Goal: Navigation & Orientation: Find specific page/section

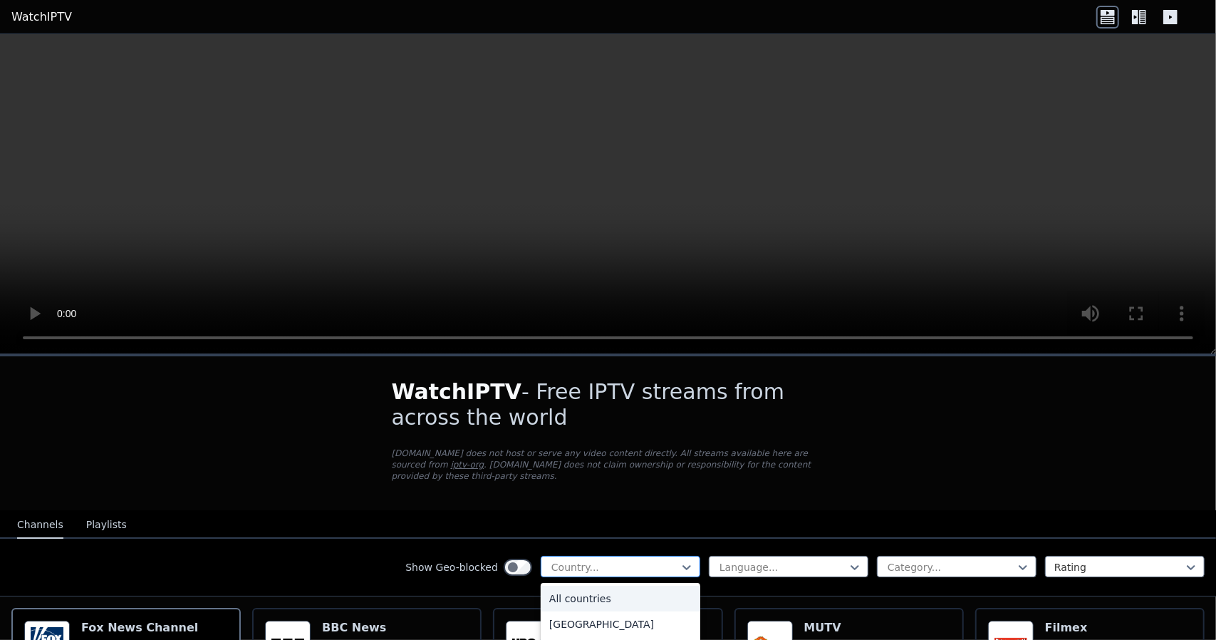
click at [633, 560] on div at bounding box center [615, 567] width 130 height 14
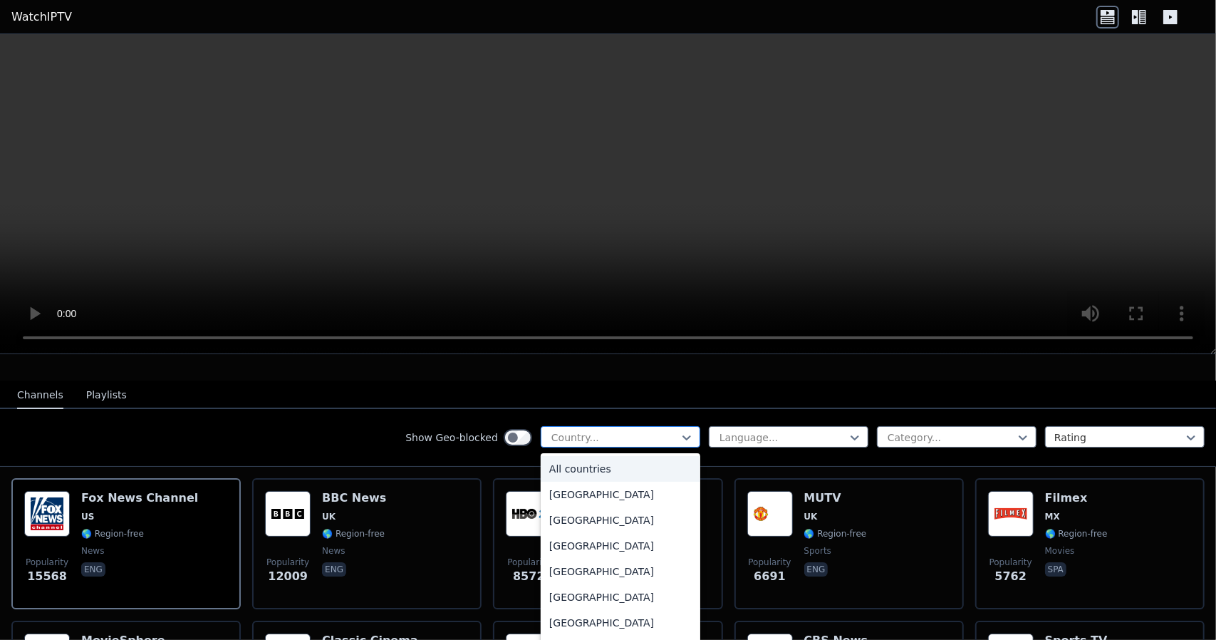
scroll to position [142, 0]
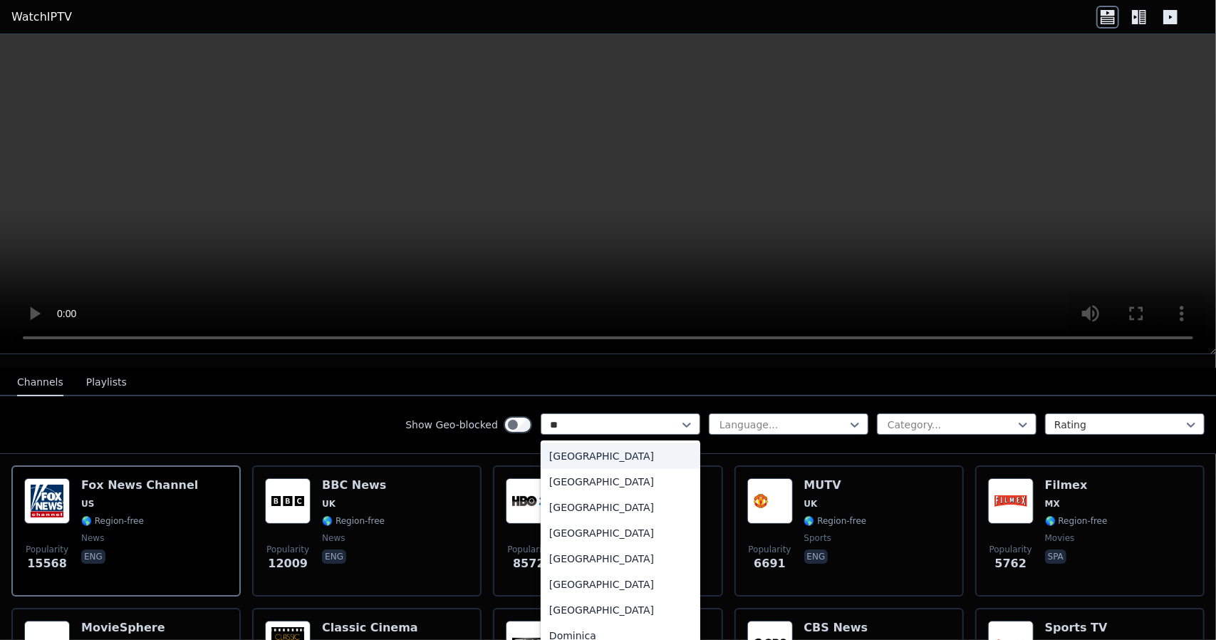
type input "***"
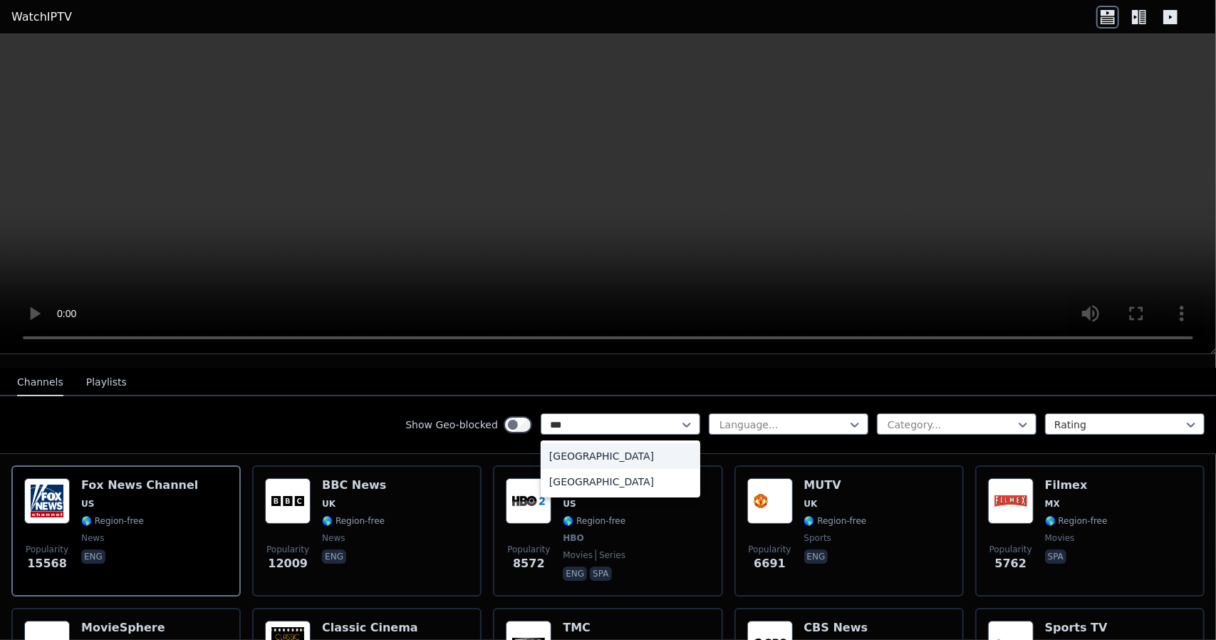
click at [625, 447] on div "[GEOGRAPHIC_DATA]" at bounding box center [621, 456] width 160 height 26
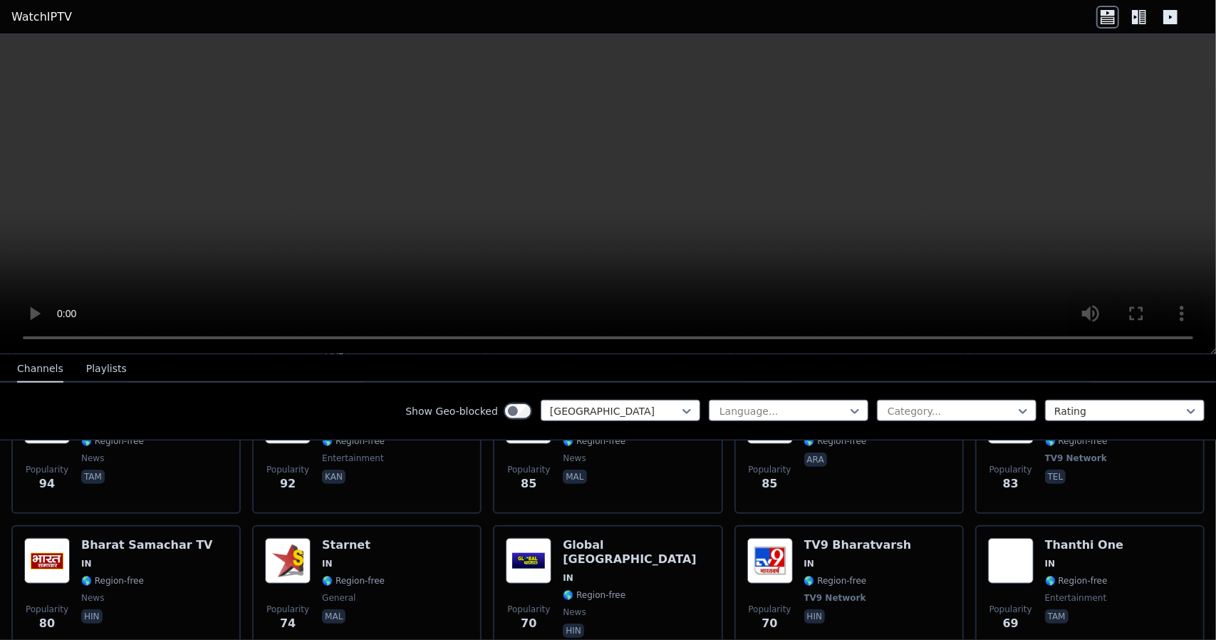
scroll to position [997, 0]
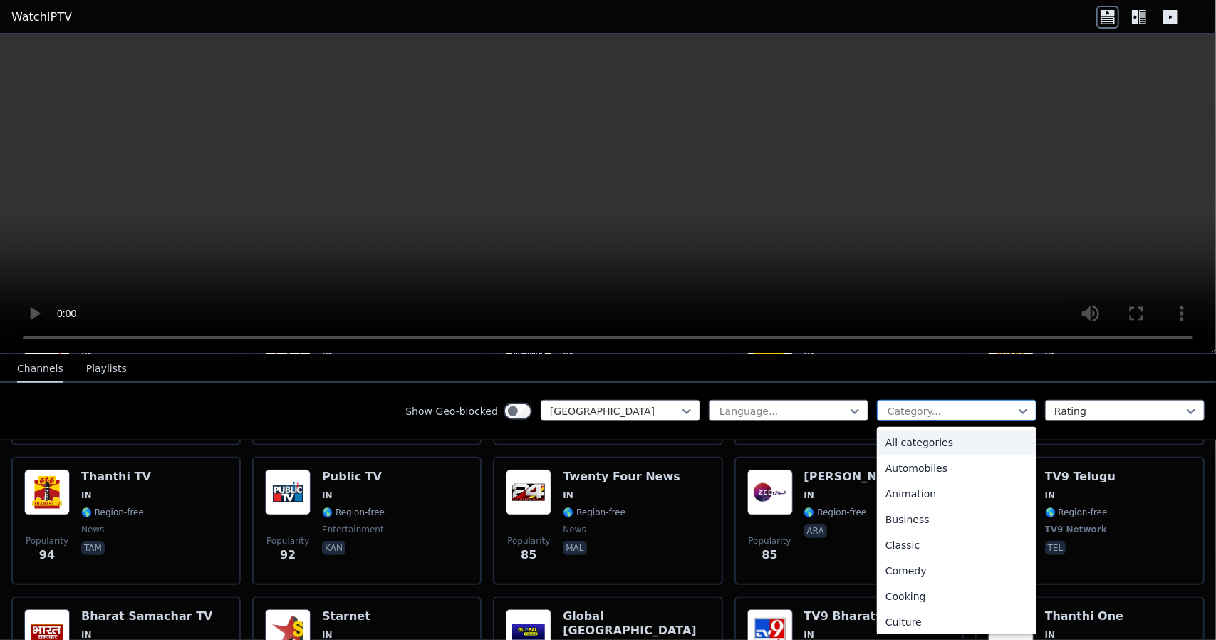
click at [943, 413] on div at bounding box center [951, 411] width 130 height 14
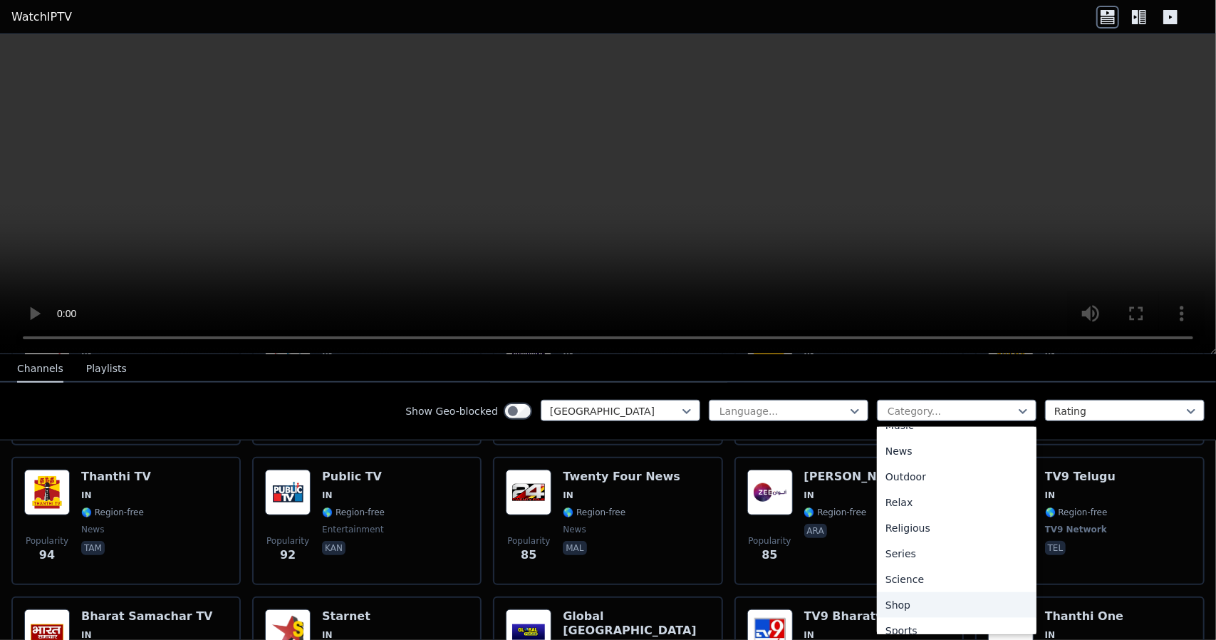
scroll to position [490, 0]
click at [915, 568] on div "Sports" at bounding box center [957, 568] width 160 height 26
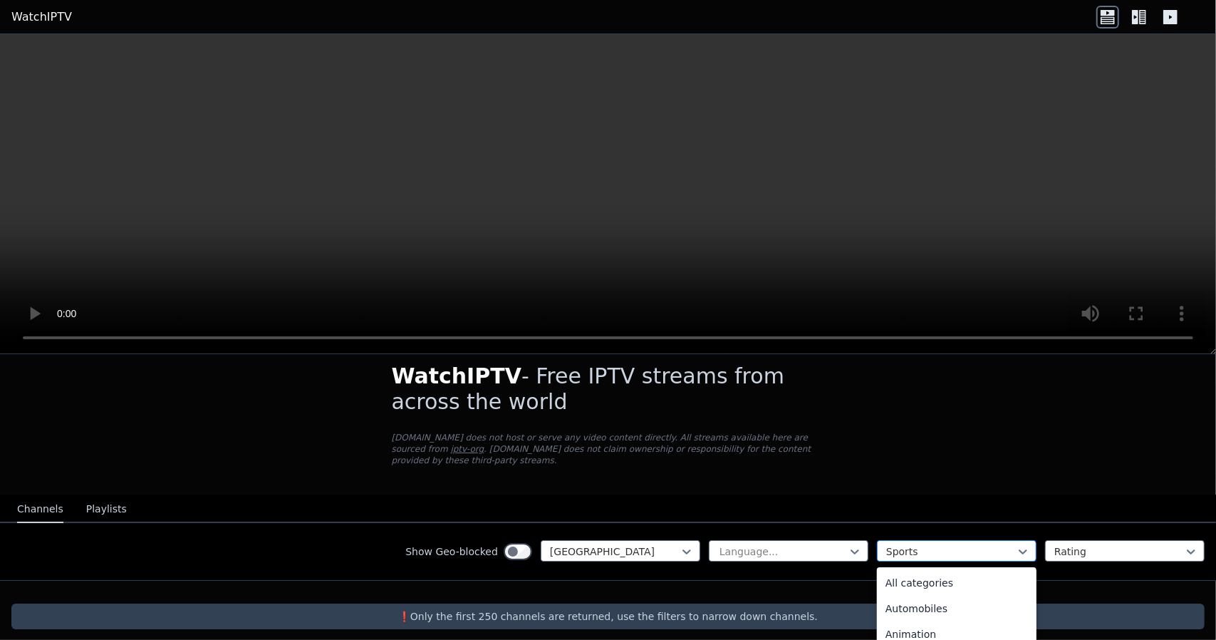
scroll to position [439, 0]
click at [926, 544] on div at bounding box center [951, 551] width 130 height 14
click at [927, 570] on div "All categories" at bounding box center [957, 583] width 160 height 26
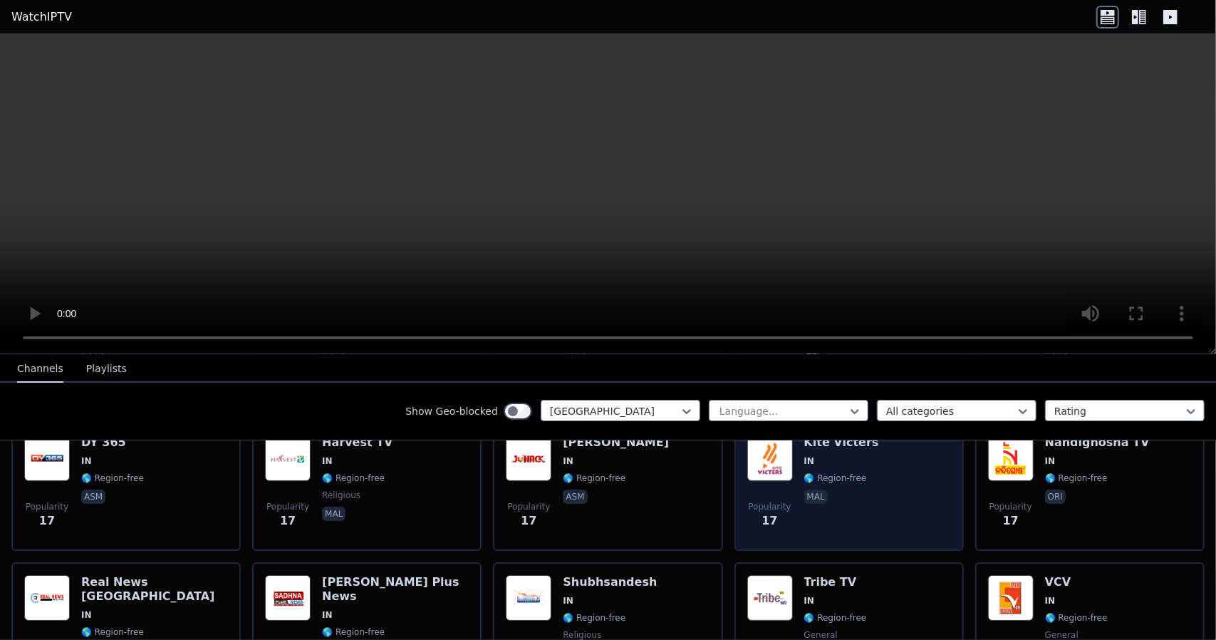
scroll to position [3720, 0]
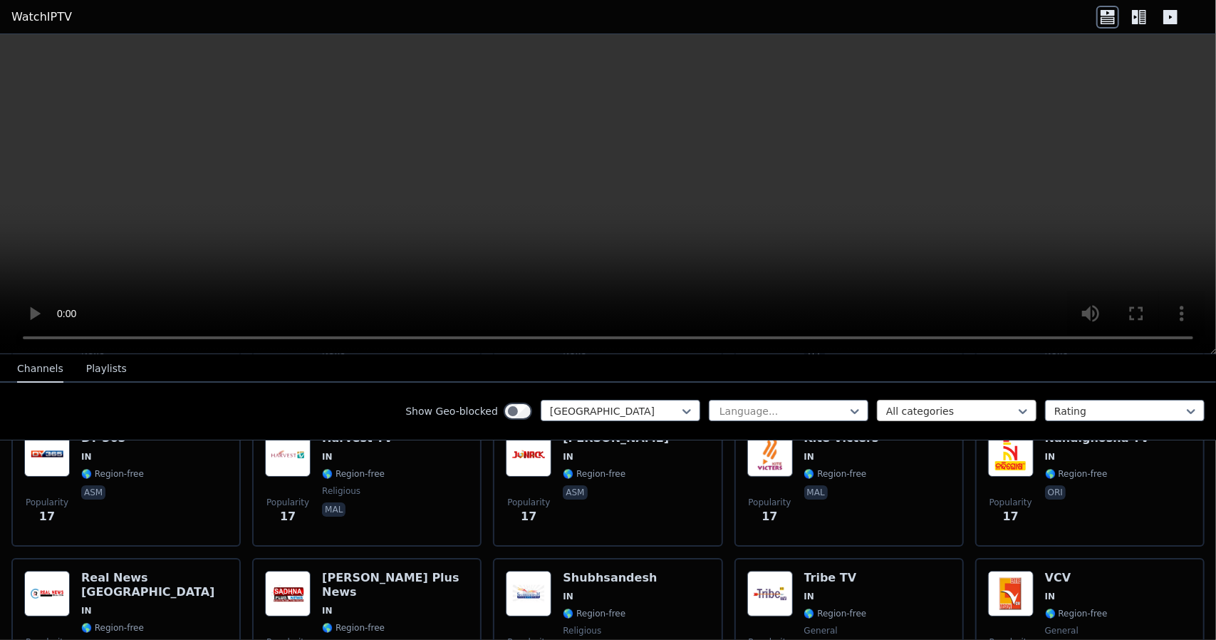
click at [912, 400] on div "All categories" at bounding box center [957, 410] width 160 height 21
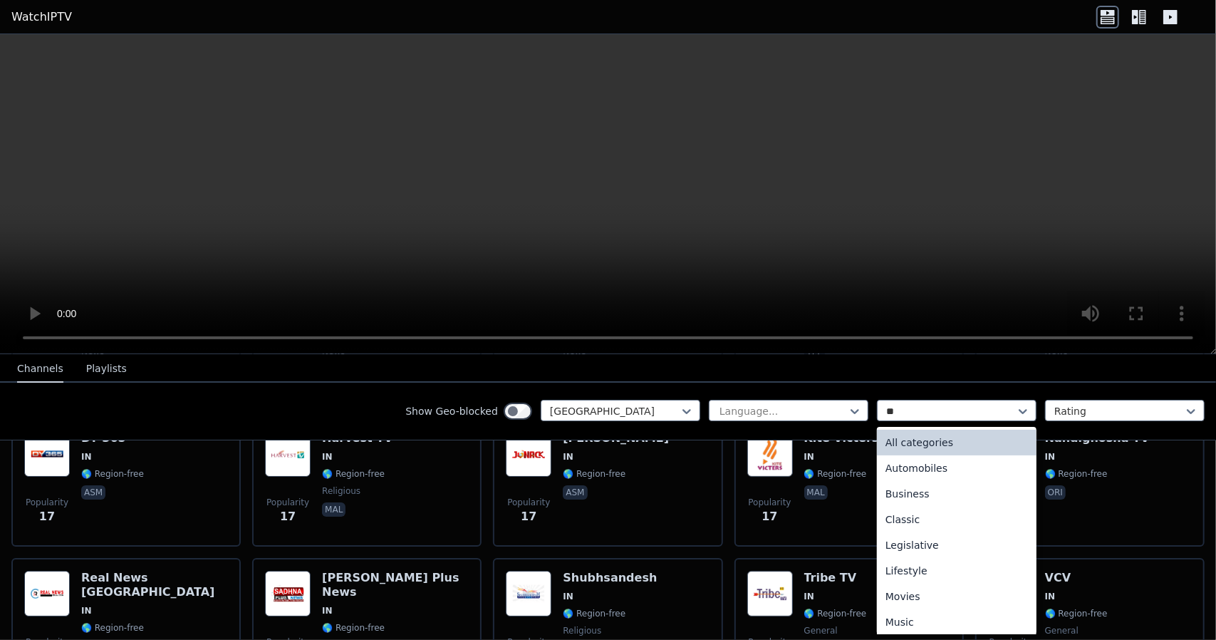
type input "***"
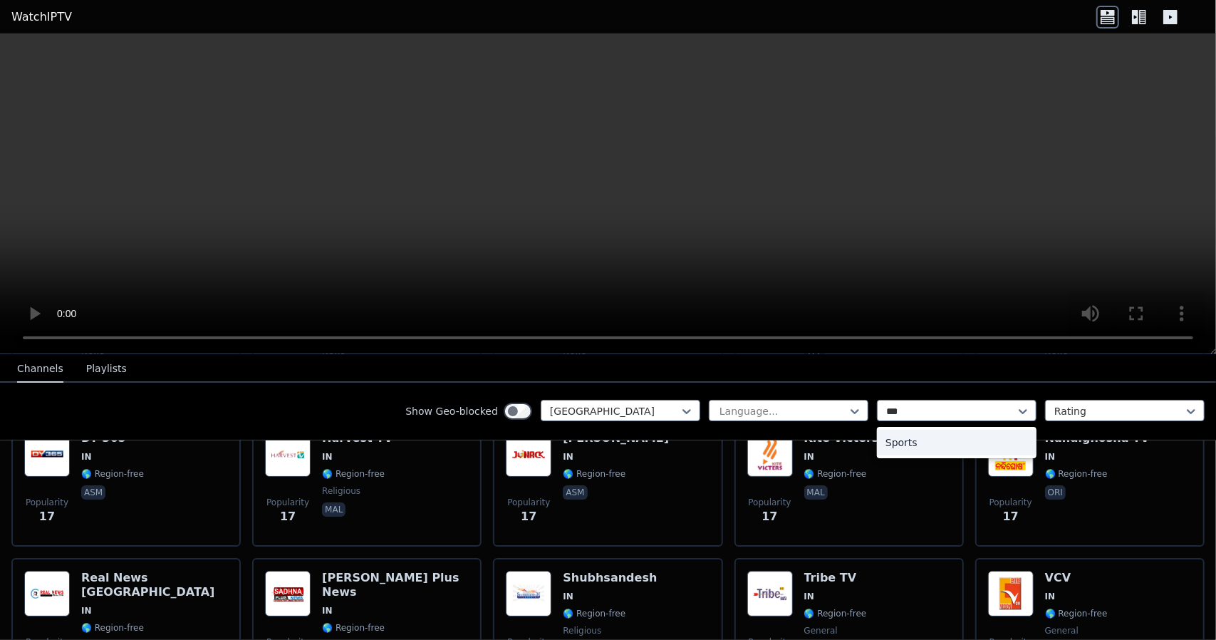
click at [948, 436] on div "Sports" at bounding box center [957, 443] width 160 height 26
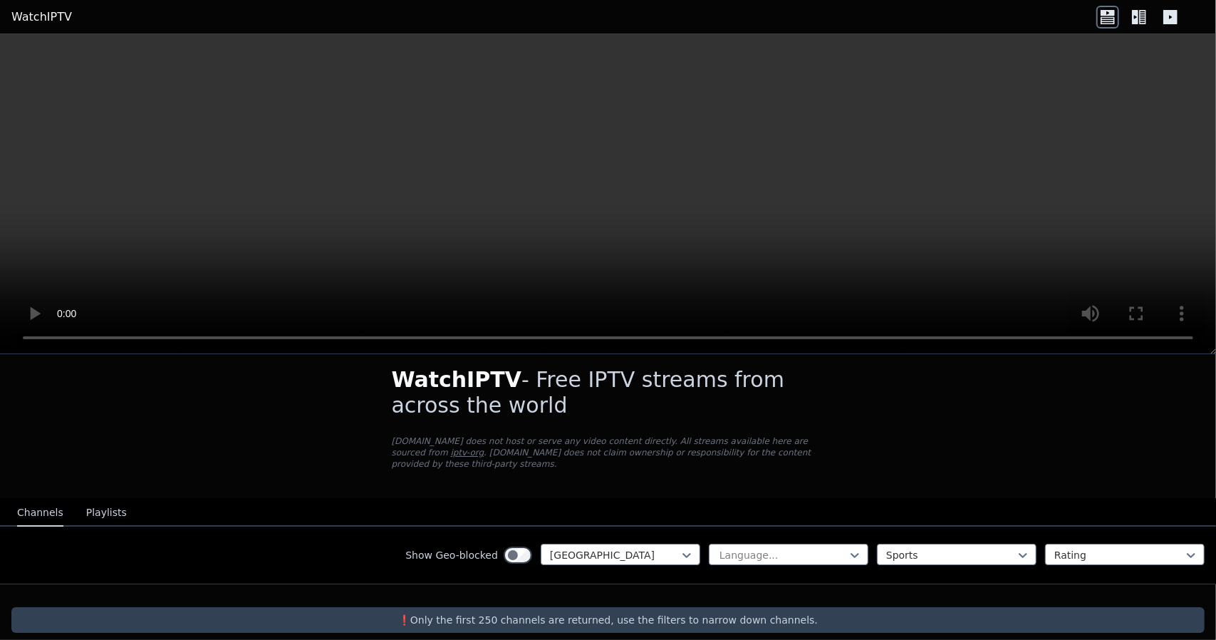
scroll to position [16, 0]
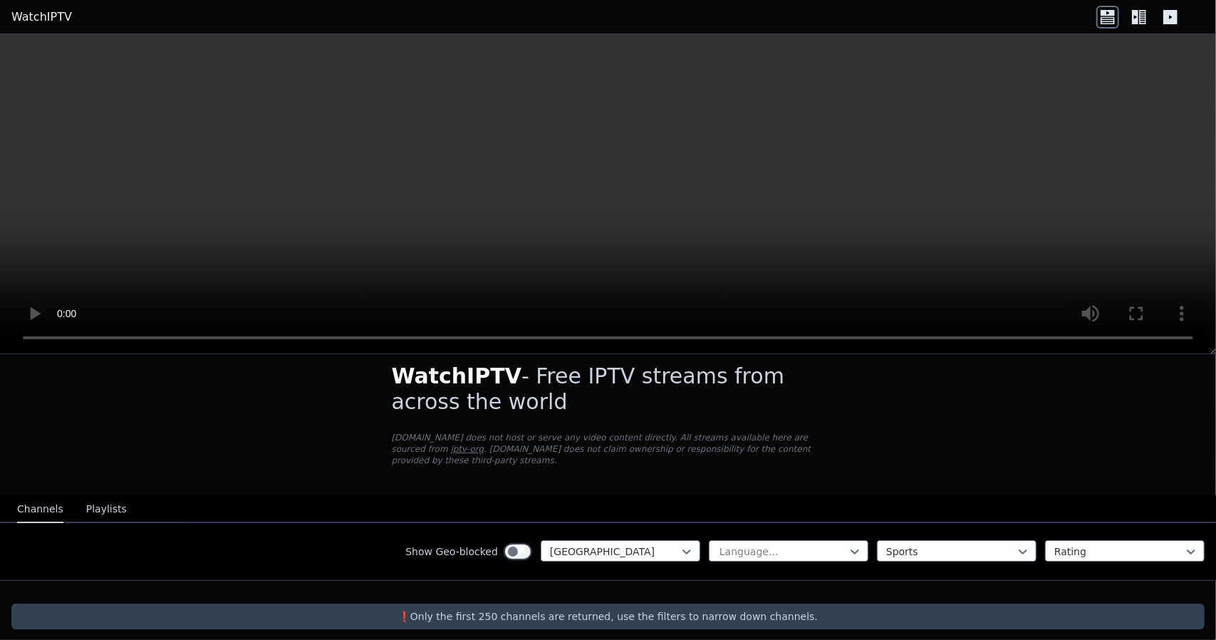
click at [95, 496] on button "Playlists" at bounding box center [106, 509] width 41 height 27
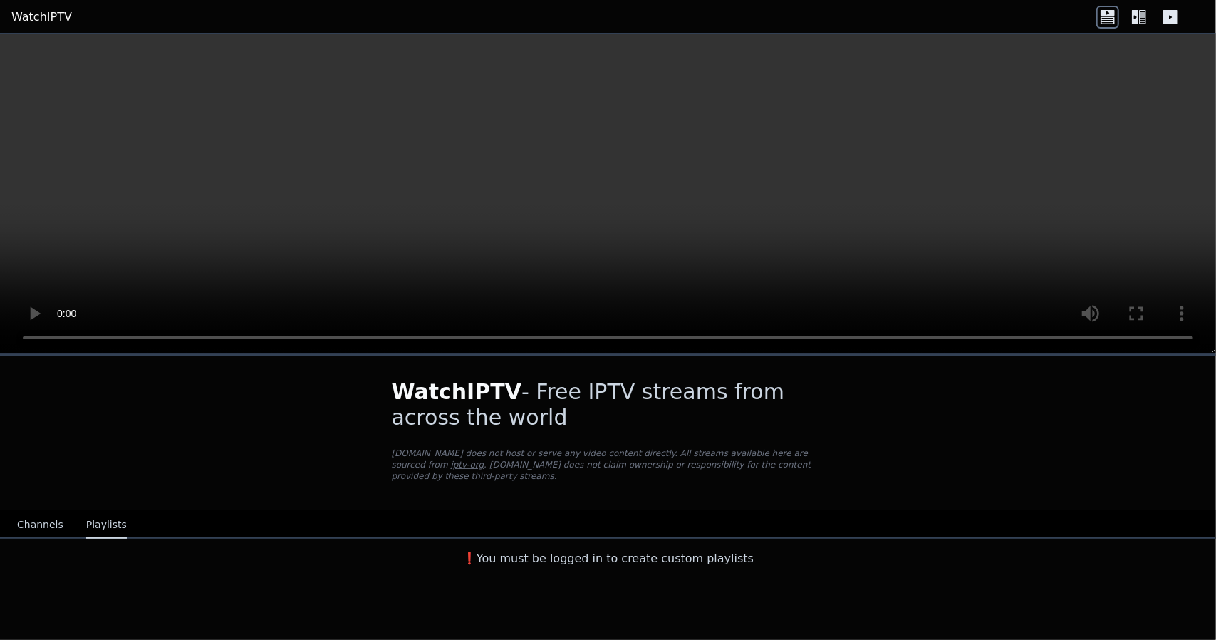
scroll to position [0, 0]
click at [104, 512] on button "Playlists" at bounding box center [106, 525] width 41 height 27
